Goal: Information Seeking & Learning: Check status

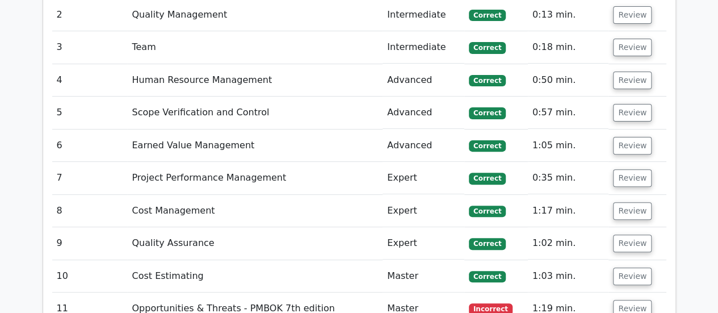
scroll to position [2308, 0]
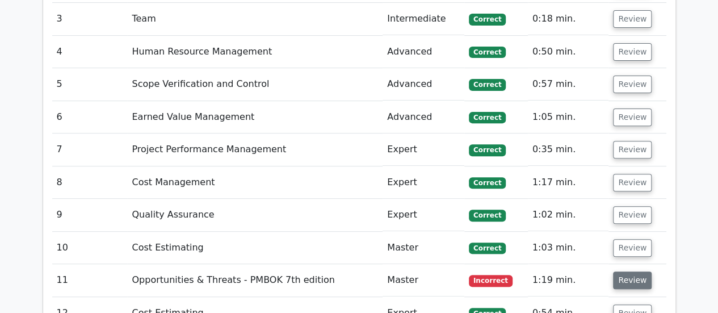
click at [636, 271] on button "Review" at bounding box center [632, 280] width 39 height 18
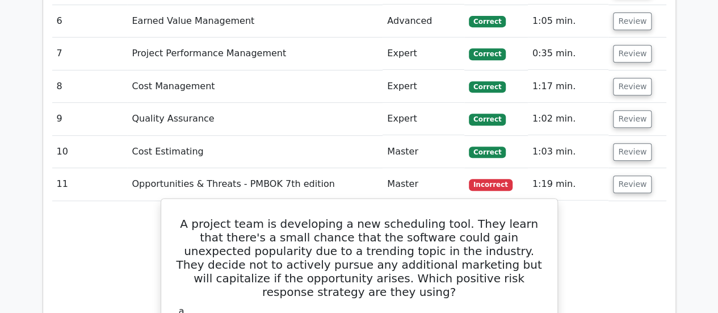
scroll to position [2422, 0]
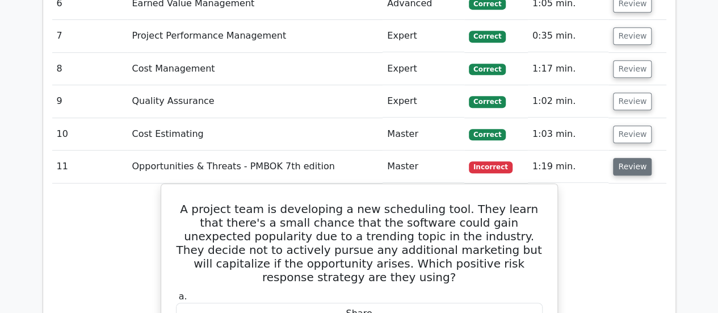
click at [638, 158] on button "Review" at bounding box center [632, 167] width 39 height 18
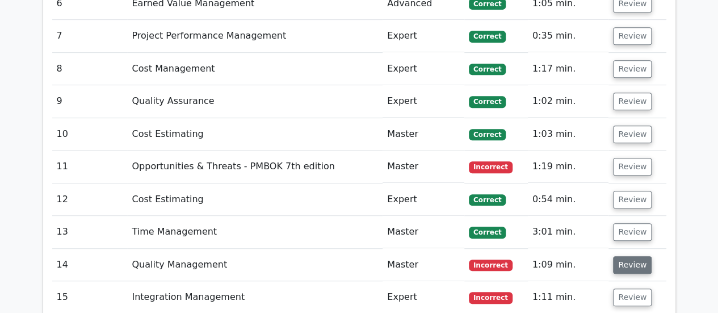
click at [621, 256] on button "Review" at bounding box center [632, 265] width 39 height 18
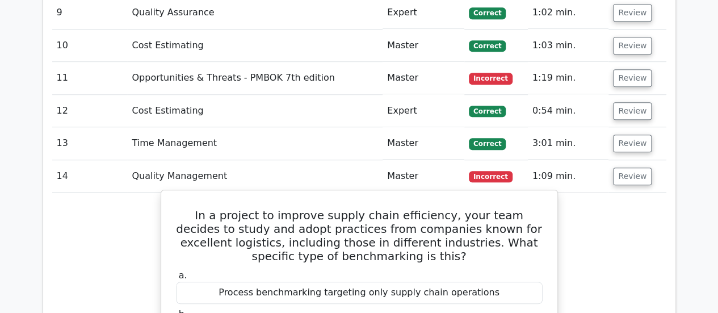
scroll to position [2535, 0]
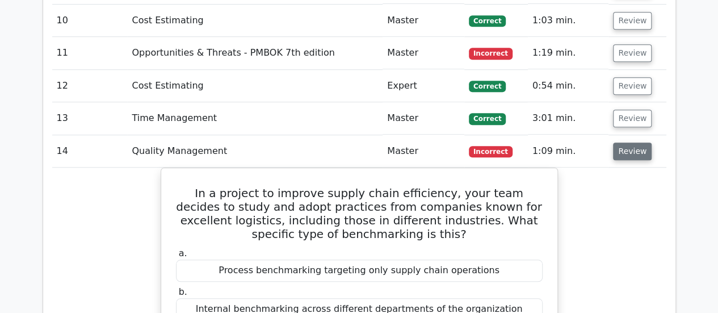
click at [628, 142] on button "Review" at bounding box center [632, 151] width 39 height 18
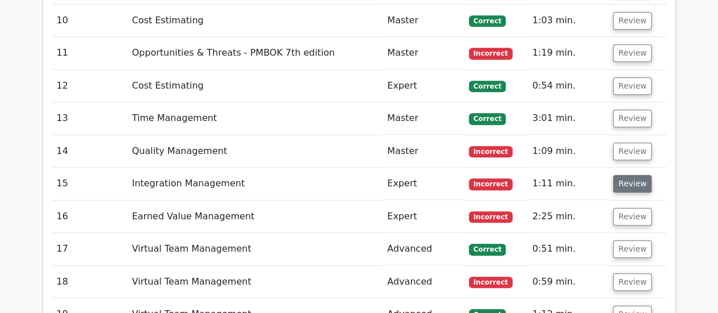
click at [632, 175] on button "Review" at bounding box center [632, 184] width 39 height 18
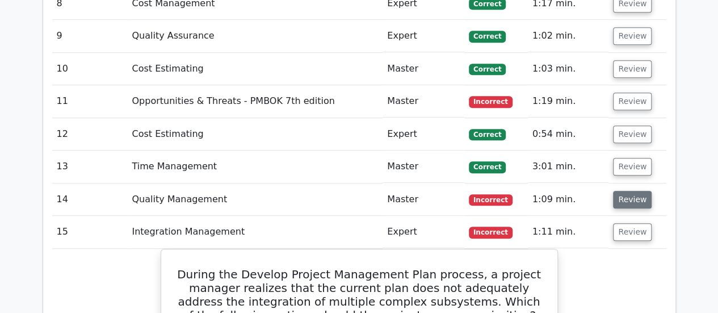
scroll to position [2479, 0]
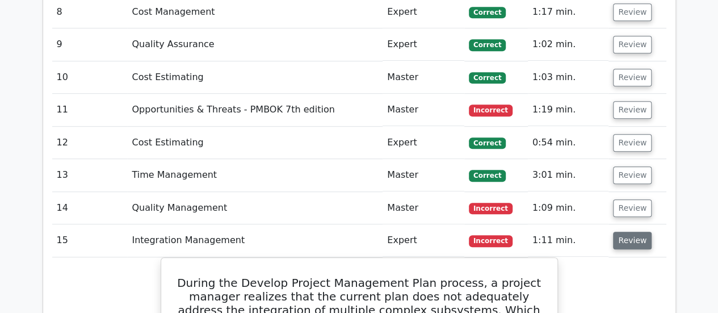
click at [626, 232] on button "Review" at bounding box center [632, 241] width 39 height 18
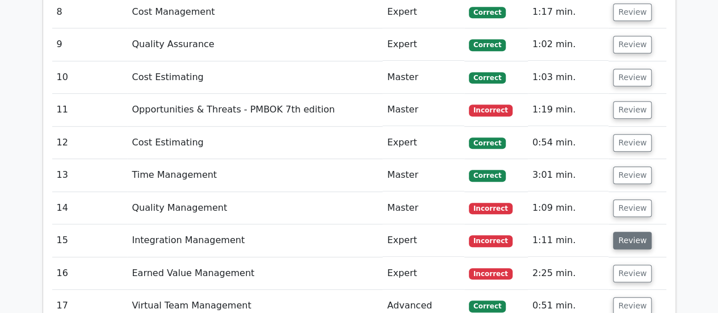
scroll to position [2535, 0]
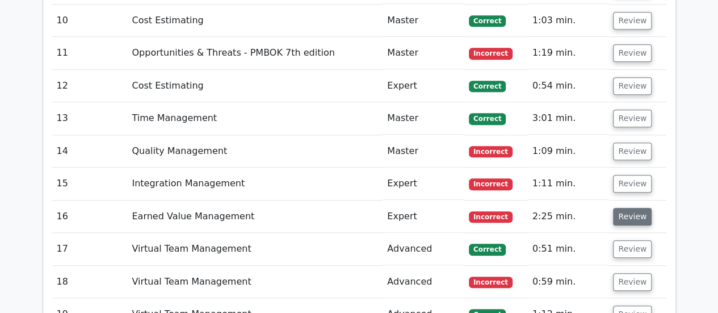
click at [630, 208] on button "Review" at bounding box center [632, 217] width 39 height 18
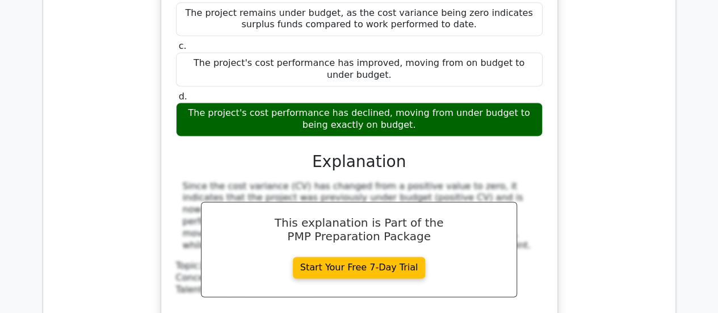
scroll to position [2592, 0]
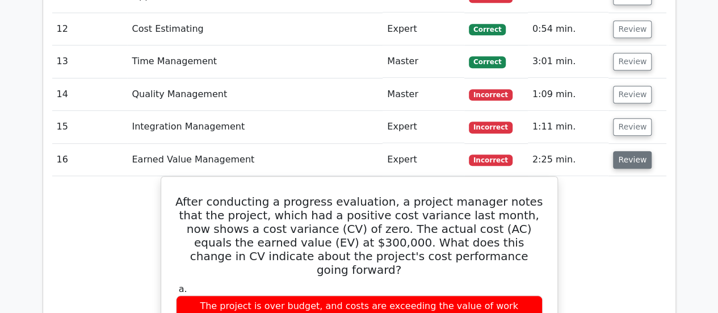
click at [642, 151] on button "Review" at bounding box center [632, 160] width 39 height 18
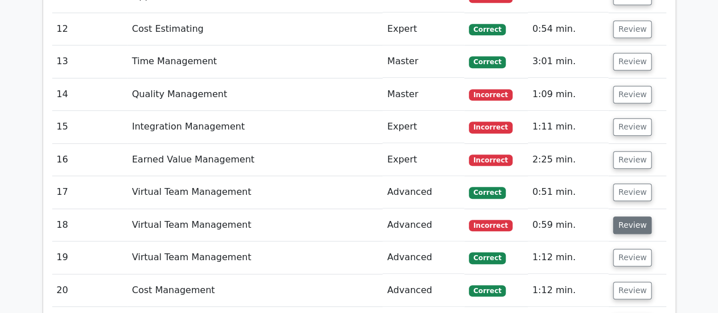
click at [634, 216] on button "Review" at bounding box center [632, 225] width 39 height 18
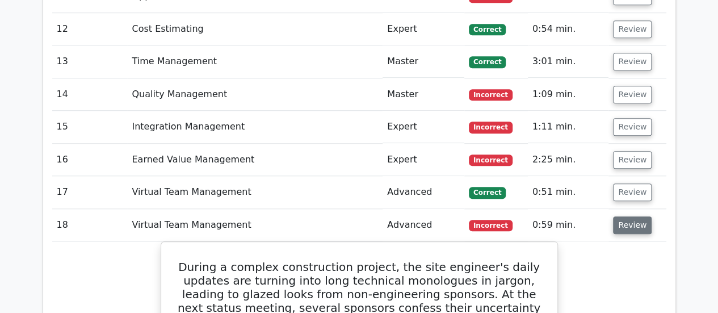
click at [622, 216] on button "Review" at bounding box center [632, 225] width 39 height 18
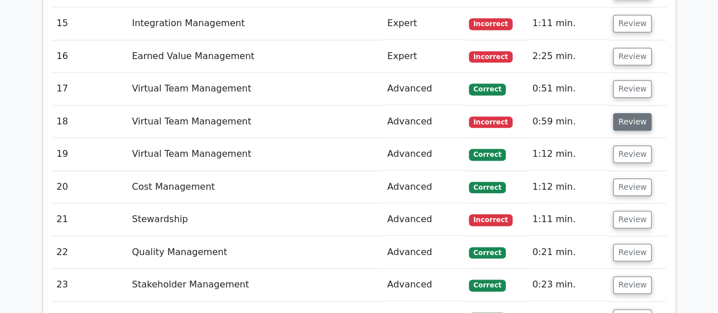
scroll to position [2705, 0]
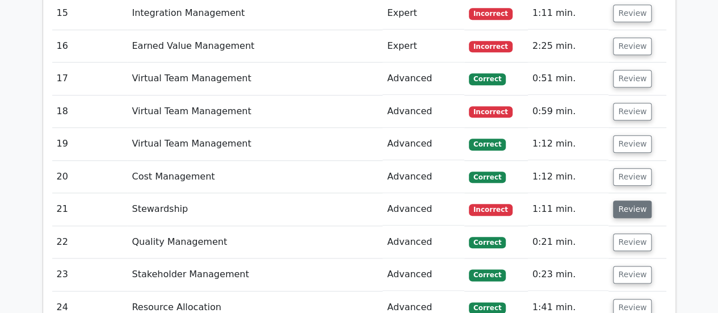
click at [629, 200] on button "Review" at bounding box center [632, 209] width 39 height 18
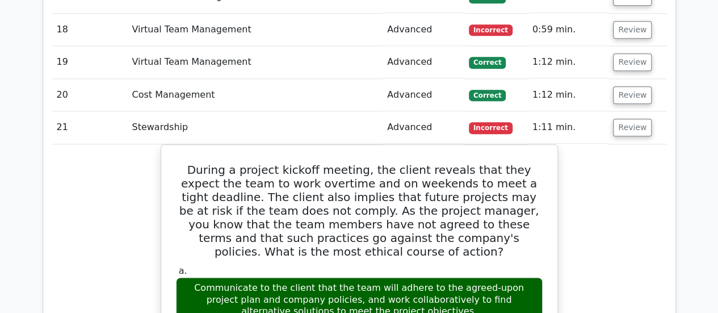
scroll to position [2762, 0]
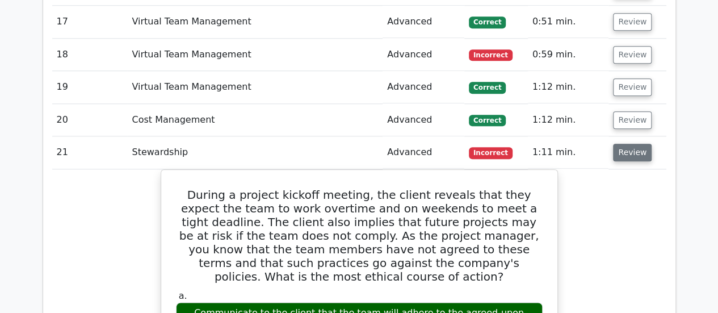
click at [643, 144] on button "Review" at bounding box center [632, 153] width 39 height 18
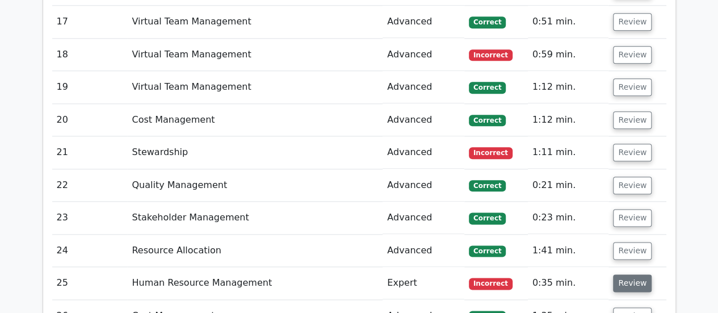
click at [628, 274] on button "Review" at bounding box center [632, 283] width 39 height 18
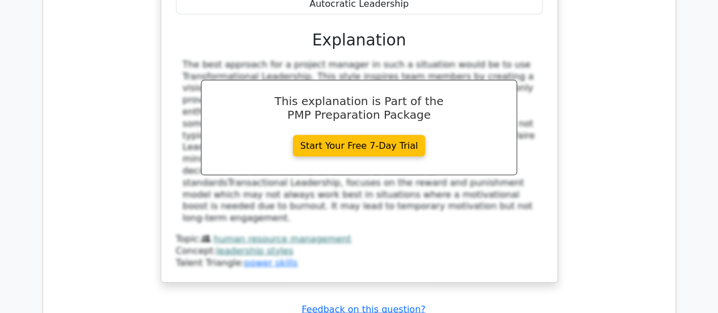
scroll to position [3386, 0]
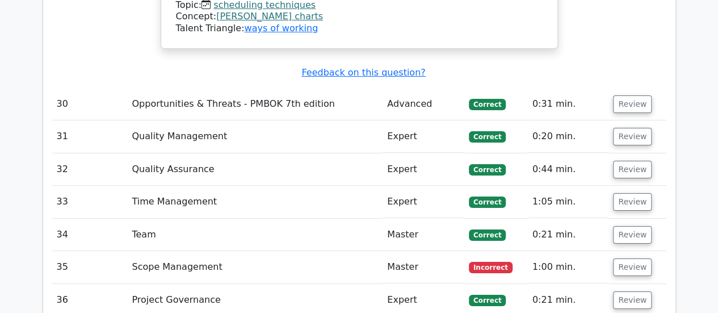
scroll to position [4181, 0]
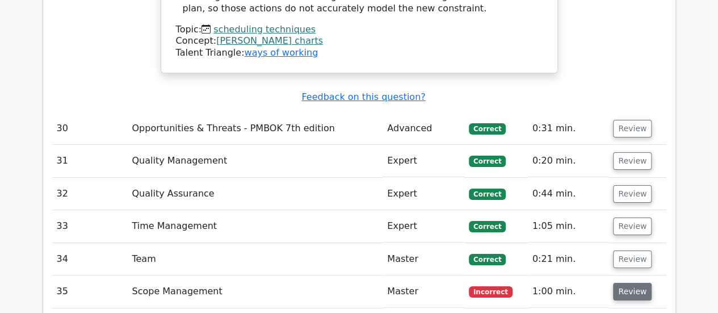
click at [632, 283] on button "Review" at bounding box center [632, 292] width 39 height 18
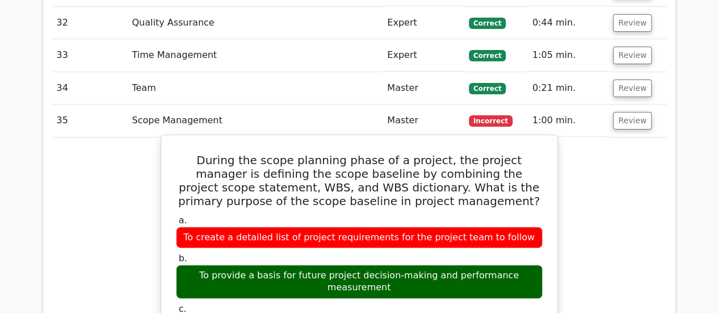
scroll to position [4408, 0]
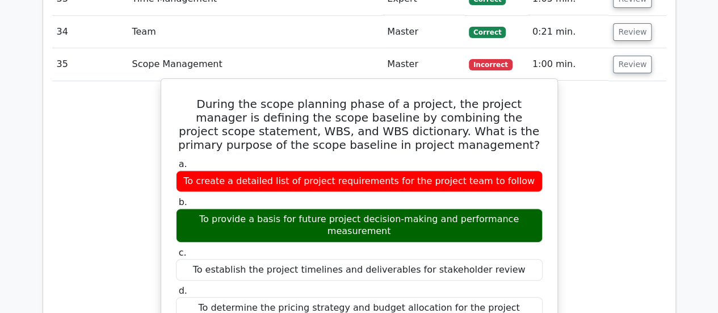
drag, startPoint x: 392, startPoint y: 208, endPoint x: 314, endPoint y: 219, distance: 77.9
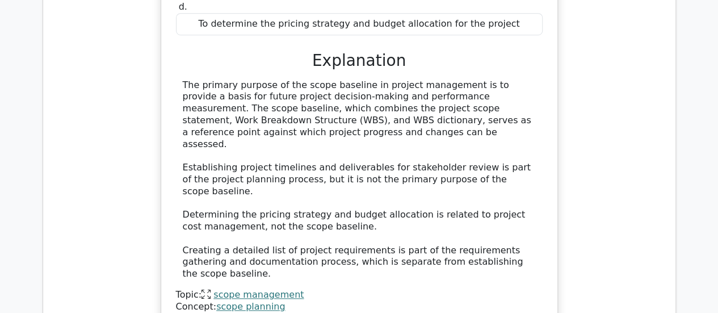
scroll to position [4748, 0]
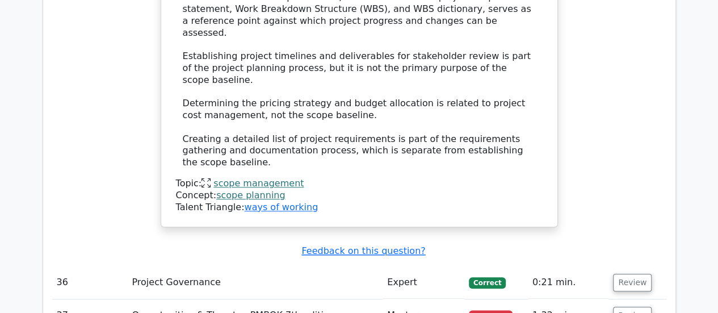
scroll to position [4862, 0]
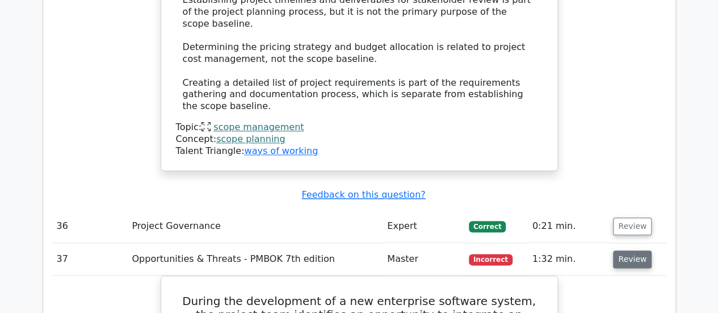
click at [625, 250] on button "Review" at bounding box center [632, 259] width 39 height 18
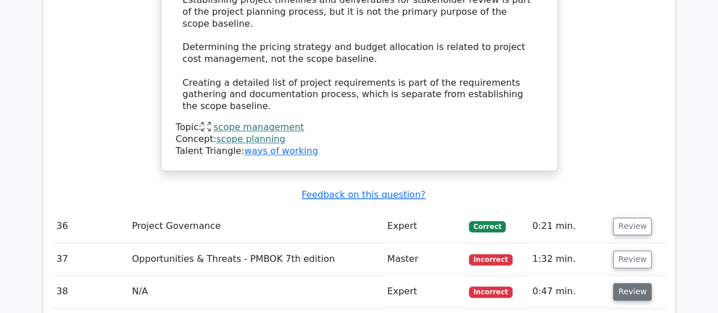
click at [637, 283] on button "Review" at bounding box center [632, 292] width 39 height 18
click at [621, 283] on button "Review" at bounding box center [632, 292] width 39 height 18
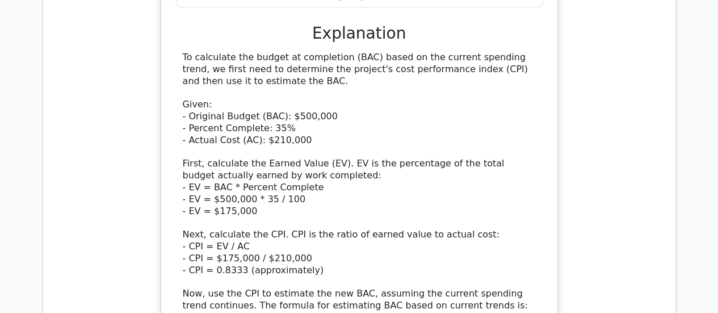
scroll to position [5599, 0]
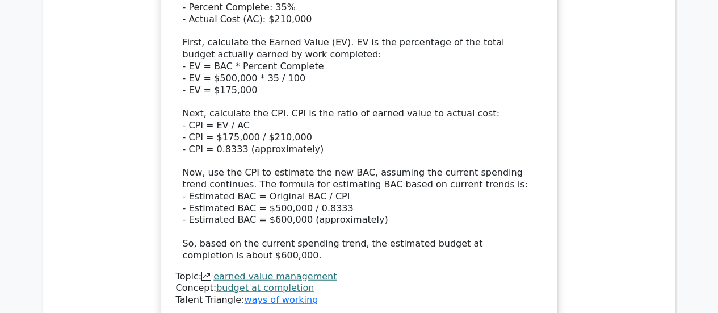
scroll to position [5713, 0]
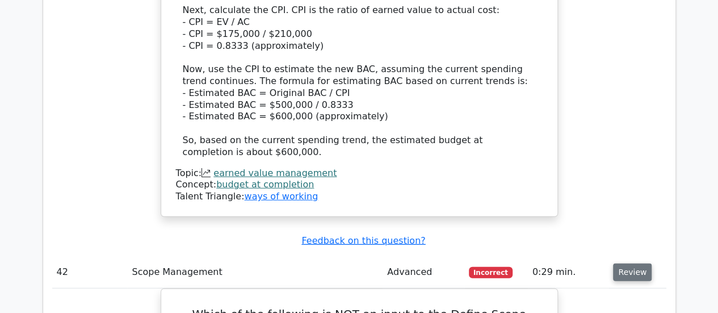
click at [634, 263] on button "Review" at bounding box center [632, 272] width 39 height 18
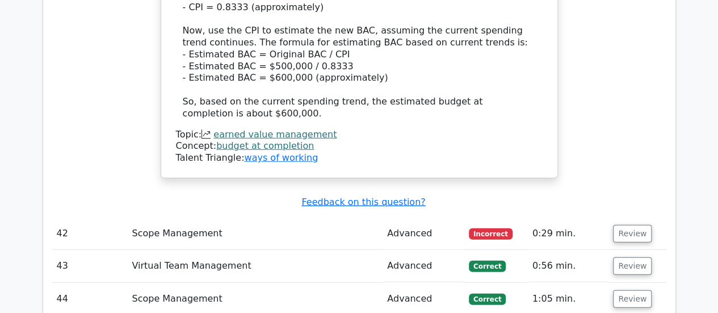
scroll to position [5770, 0]
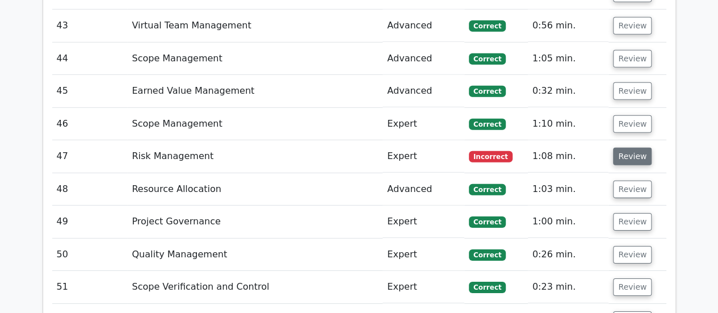
scroll to position [5997, 0]
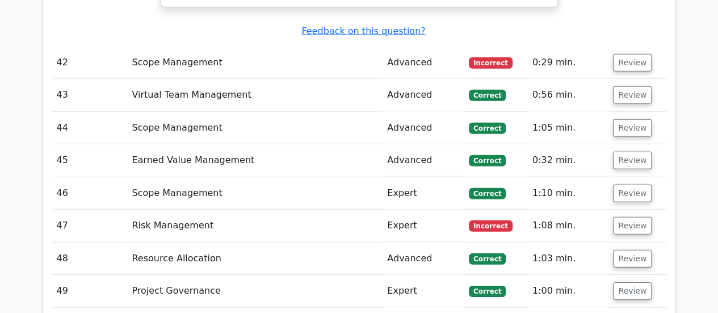
scroll to position [5883, 0]
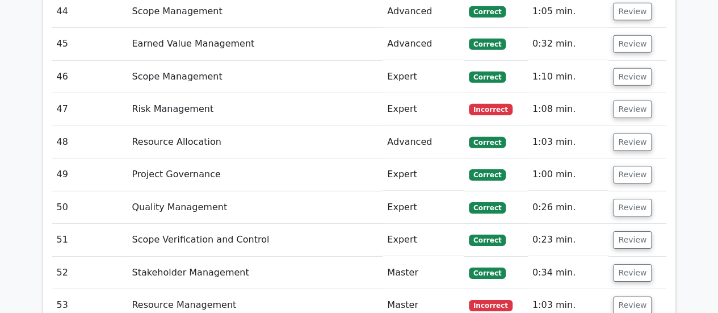
scroll to position [6053, 0]
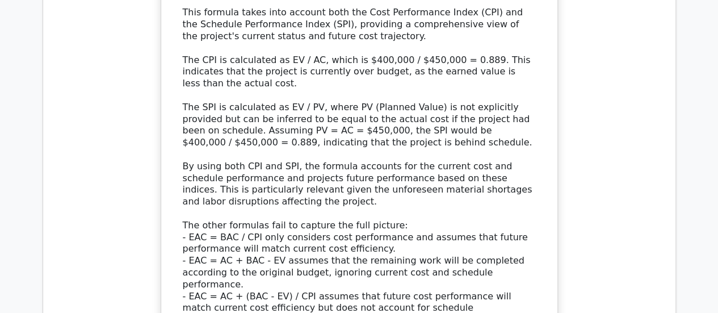
scroll to position [7018, 0]
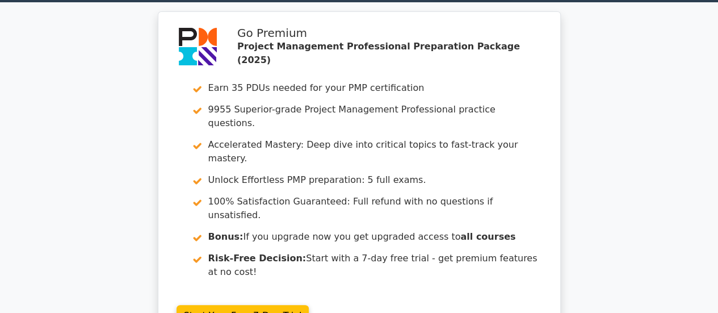
scroll to position [0, 0]
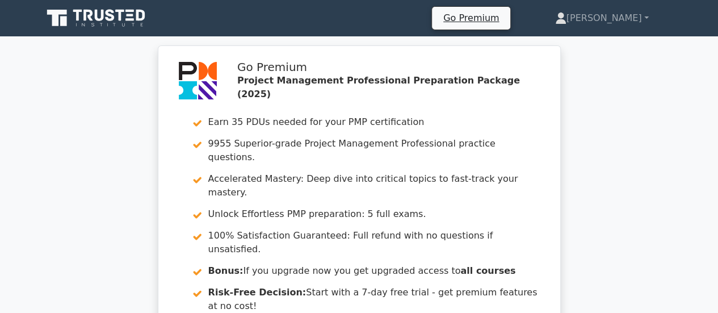
click at [99, 16] on icon at bounding box center [97, 18] width 109 height 22
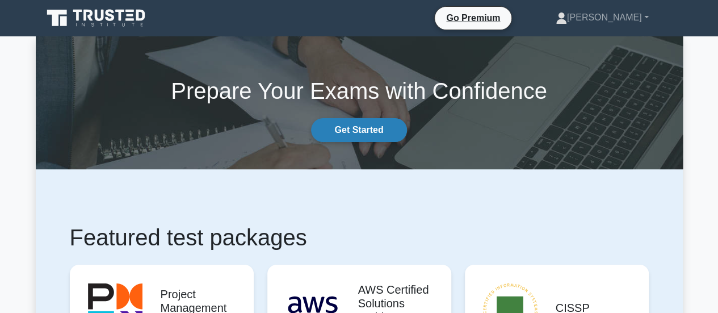
click at [377, 124] on link "Get Started" at bounding box center [358, 130] width 95 height 24
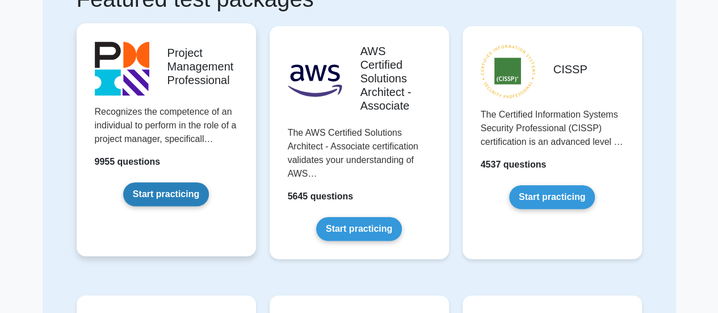
scroll to position [113, 0]
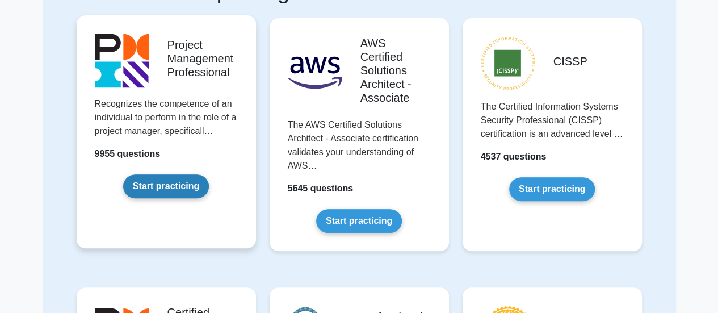
click at [182, 191] on link "Start practicing" at bounding box center [166, 186] width 86 height 24
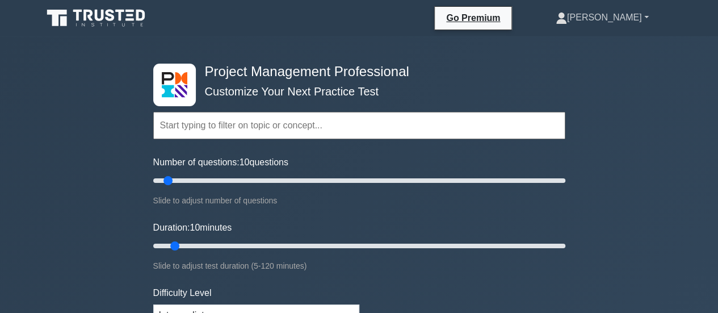
click at [637, 17] on link "[PERSON_NAME]" at bounding box center [602, 17] width 148 height 23
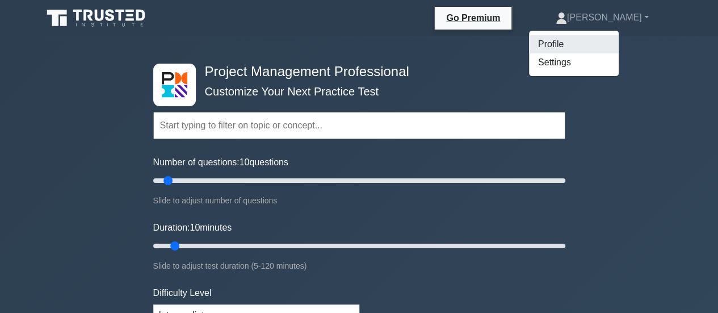
click at [618, 44] on link "Profile" at bounding box center [574, 44] width 90 height 18
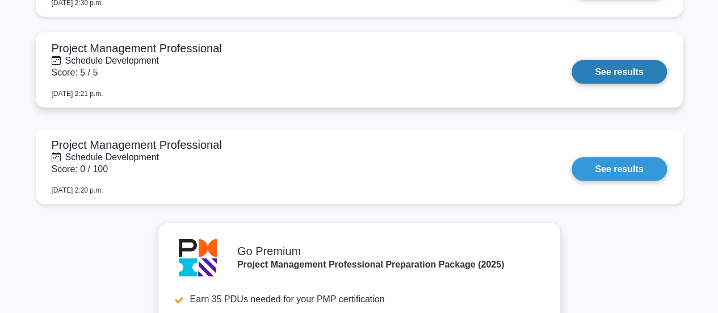
scroll to position [1021, 0]
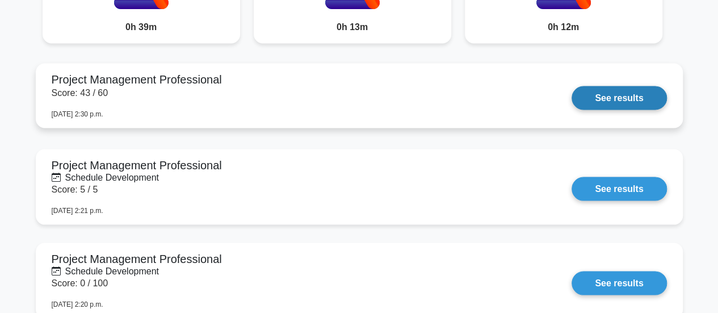
click at [576, 88] on link "See results" at bounding box center [618, 98] width 95 height 24
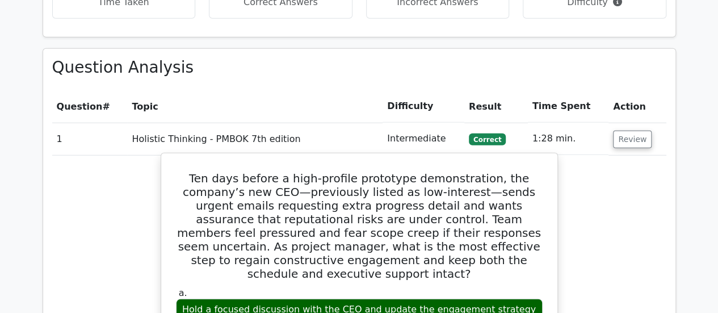
scroll to position [1475, 0]
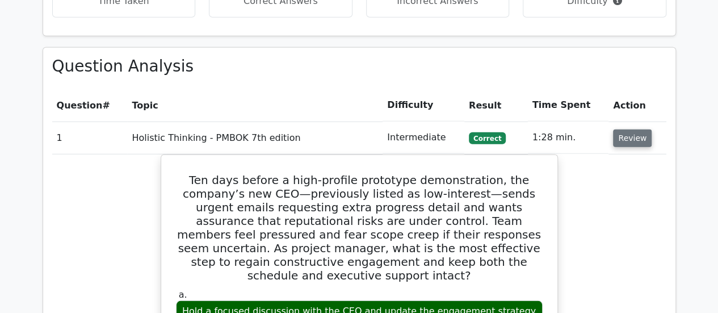
click at [638, 129] on button "Review" at bounding box center [632, 138] width 39 height 18
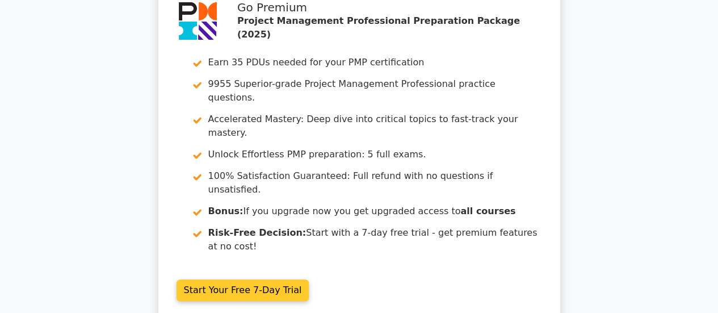
scroll to position [0, 0]
